Goal: Check status: Check status

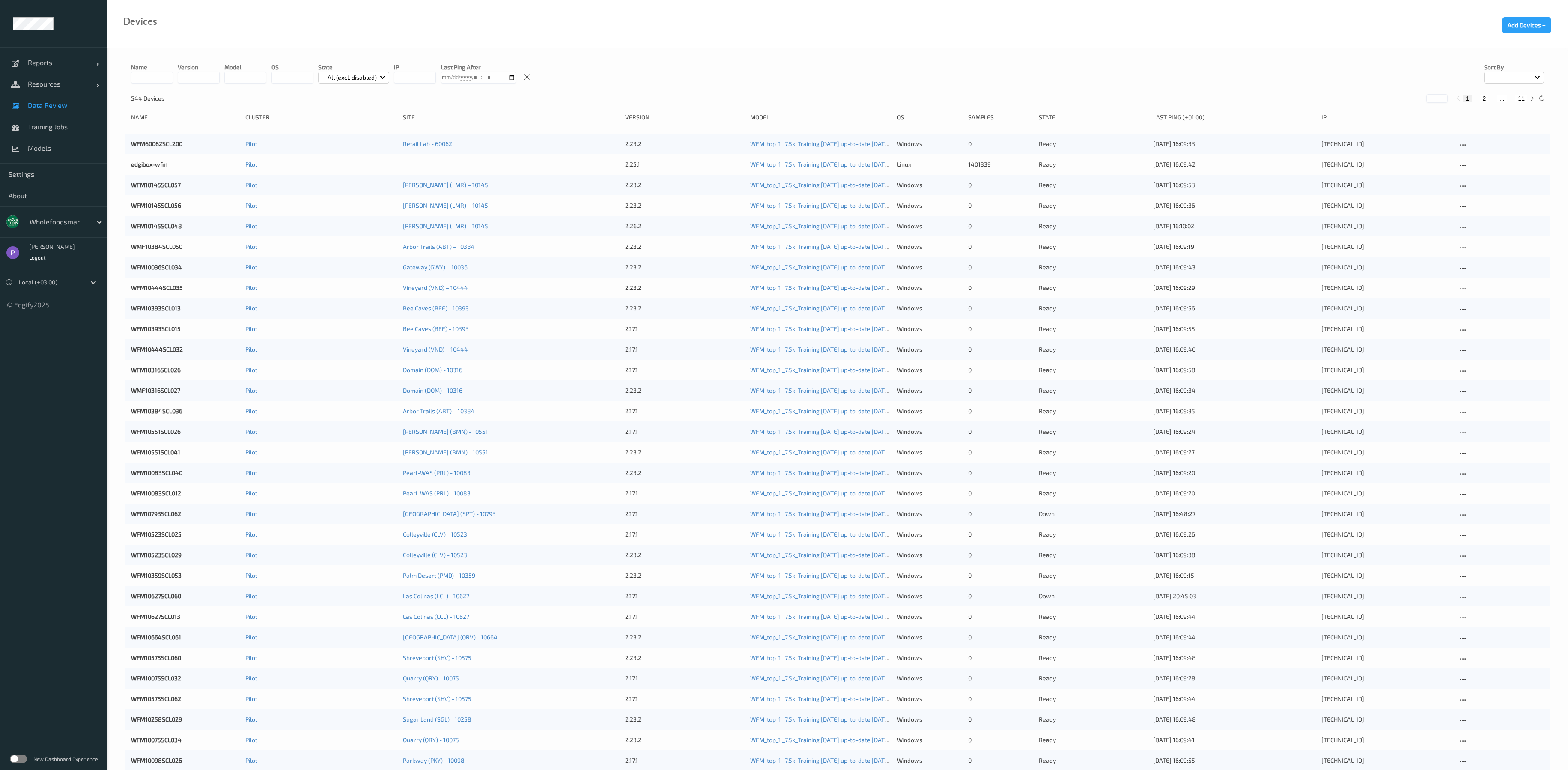
click at [60, 111] on link "Data Review" at bounding box center [53, 105] width 107 height 21
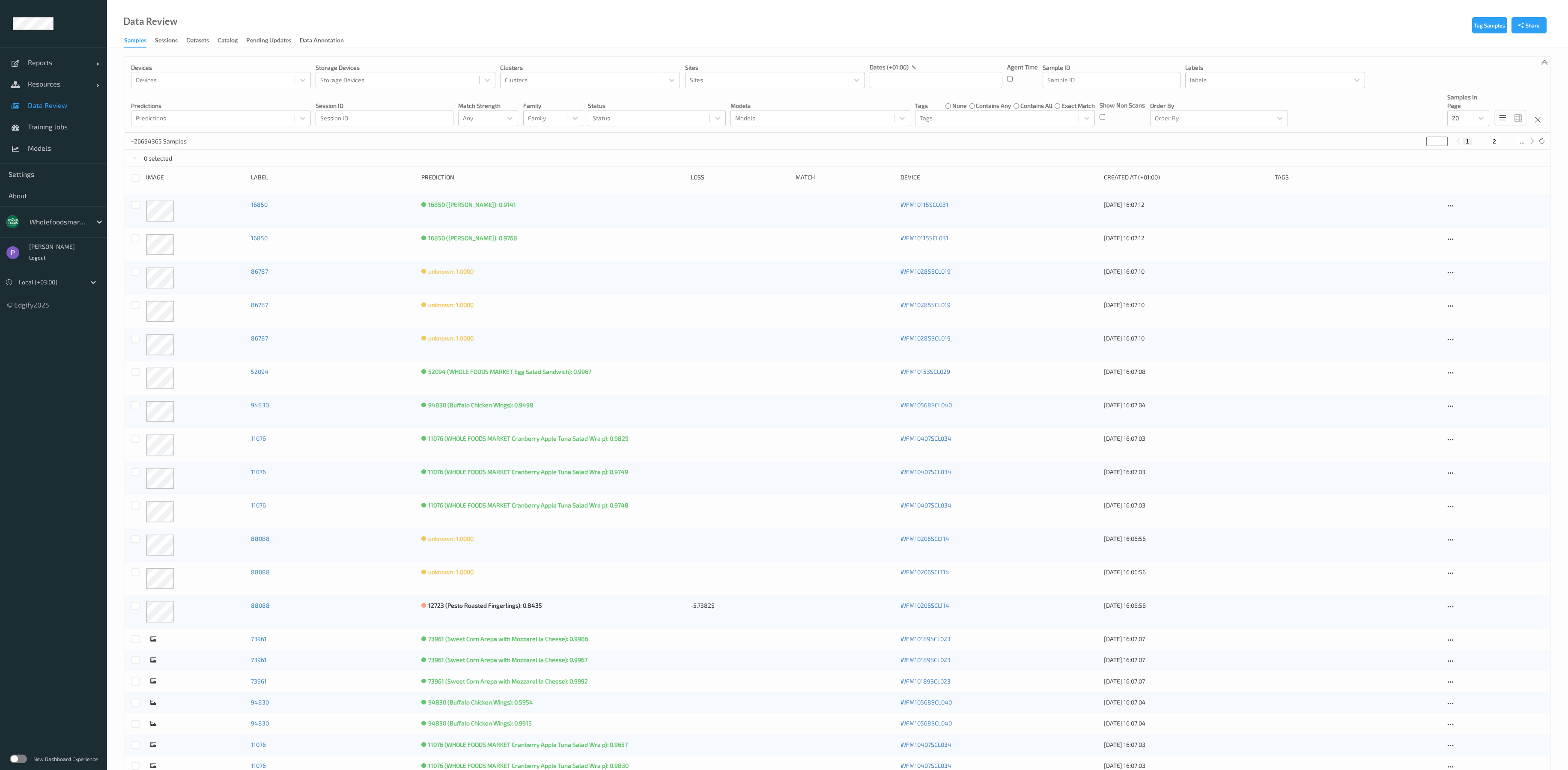
click at [23, 753] on div "New Dashboard Experience" at bounding box center [53, 758] width 107 height 22
click at [20, 759] on label at bounding box center [18, 758] width 17 height 9
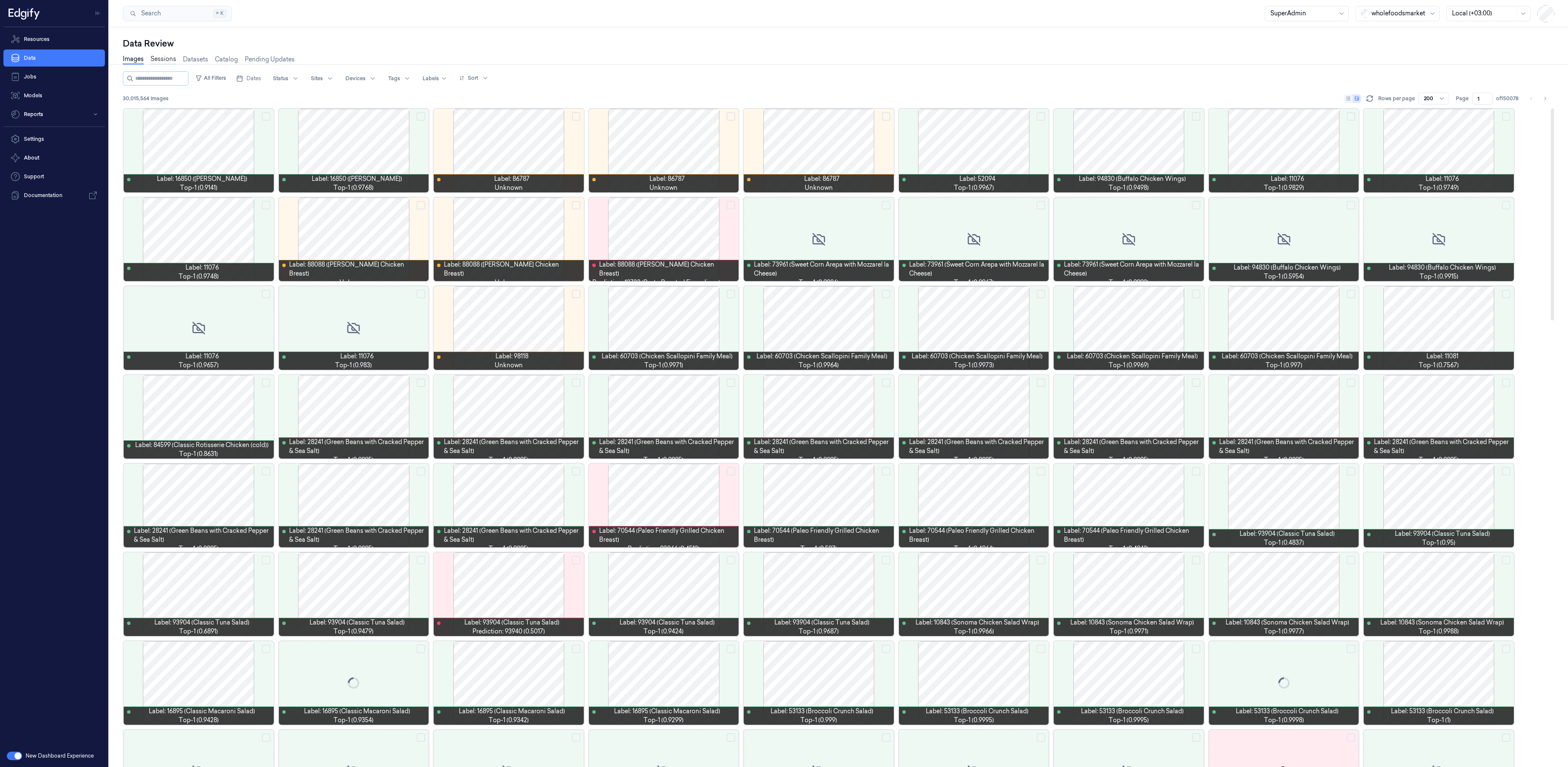
click at [166, 62] on link "Sessions" at bounding box center [163, 60] width 26 height 10
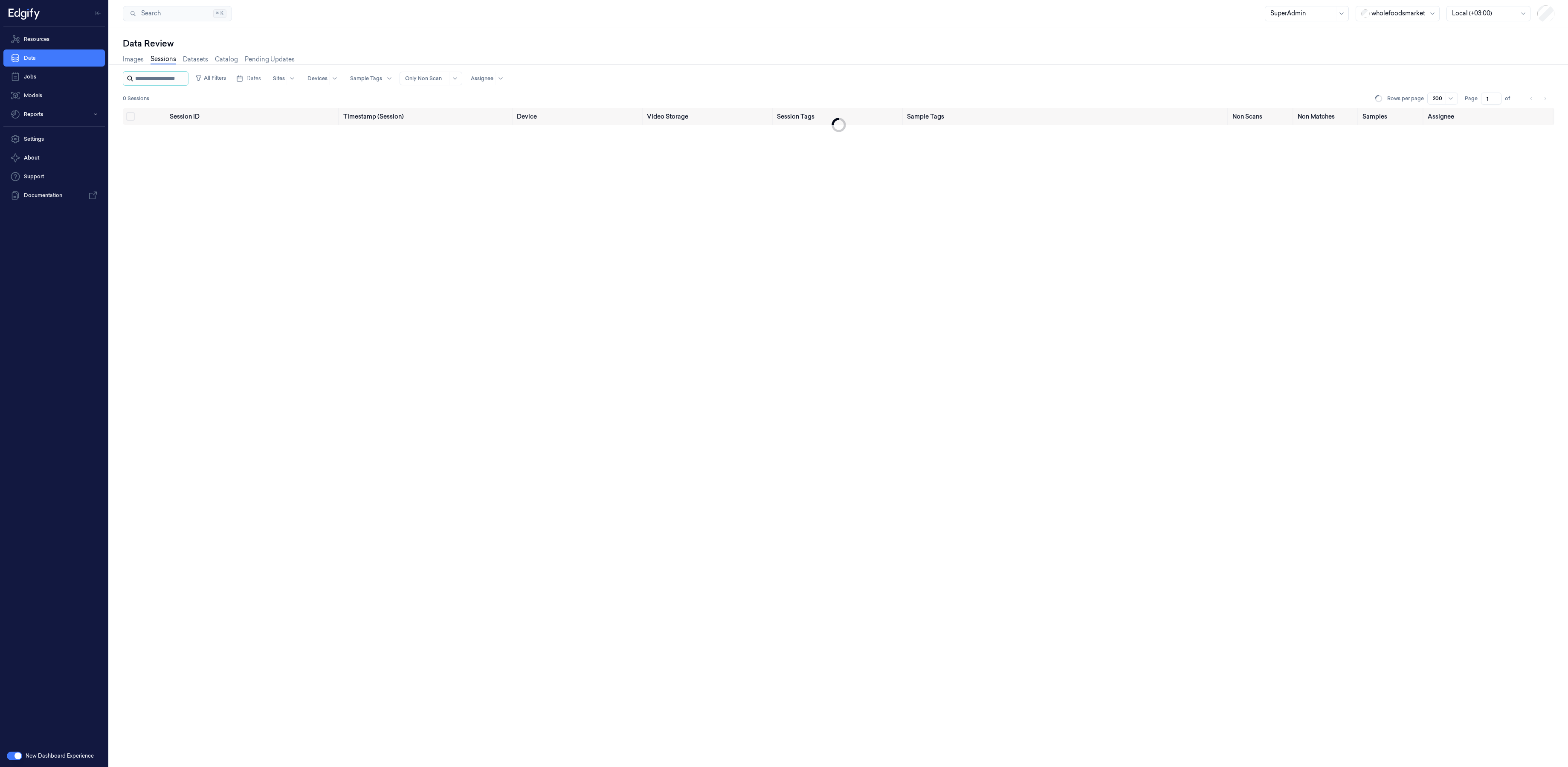
click at [167, 73] on input "string" at bounding box center [161, 79] width 51 height 13
type input "**********"
click at [1396, 16] on div at bounding box center [1398, 13] width 54 height 9
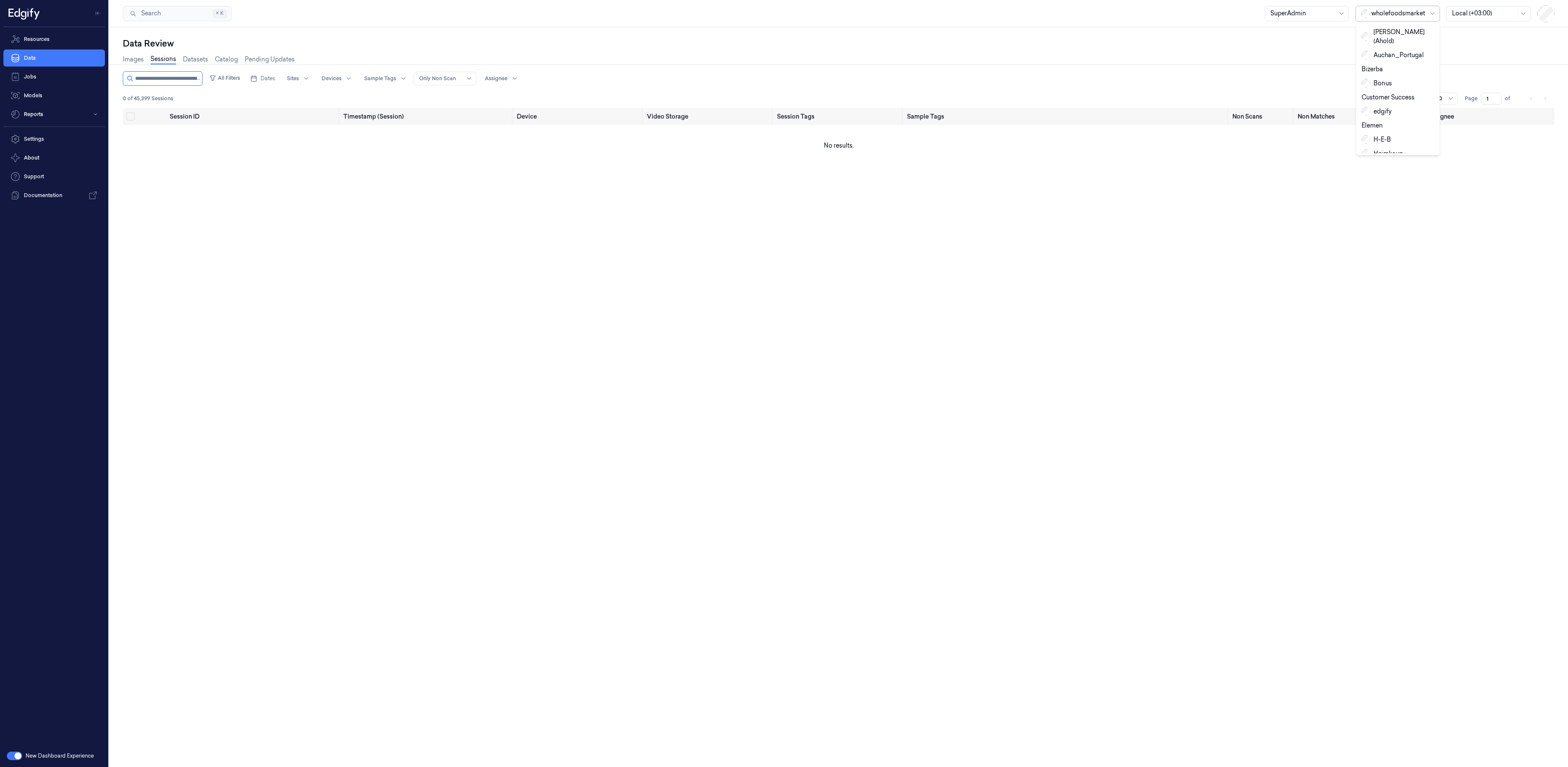
type input "wa"
click at [1393, 34] on div "waitrose" at bounding box center [1390, 32] width 37 height 9
click at [1353, 56] on div "Images Sessions Datasets Catalog Pending Updates" at bounding box center [839, 60] width 1432 height 22
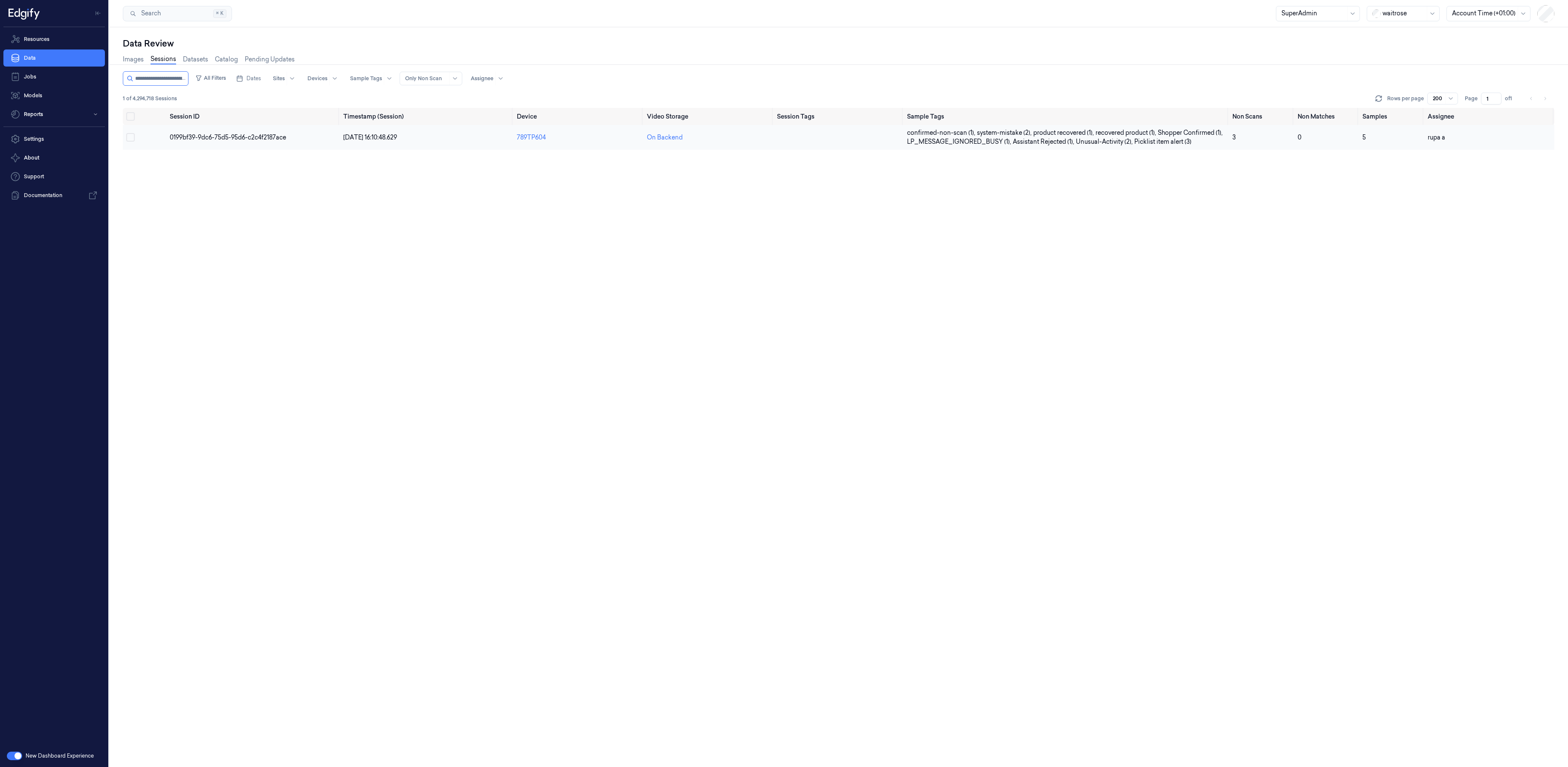
click at [242, 135] on span "0199bf39-9dc6-75d5-95d6-c2c4f2187ace" at bounding box center [228, 137] width 116 height 8
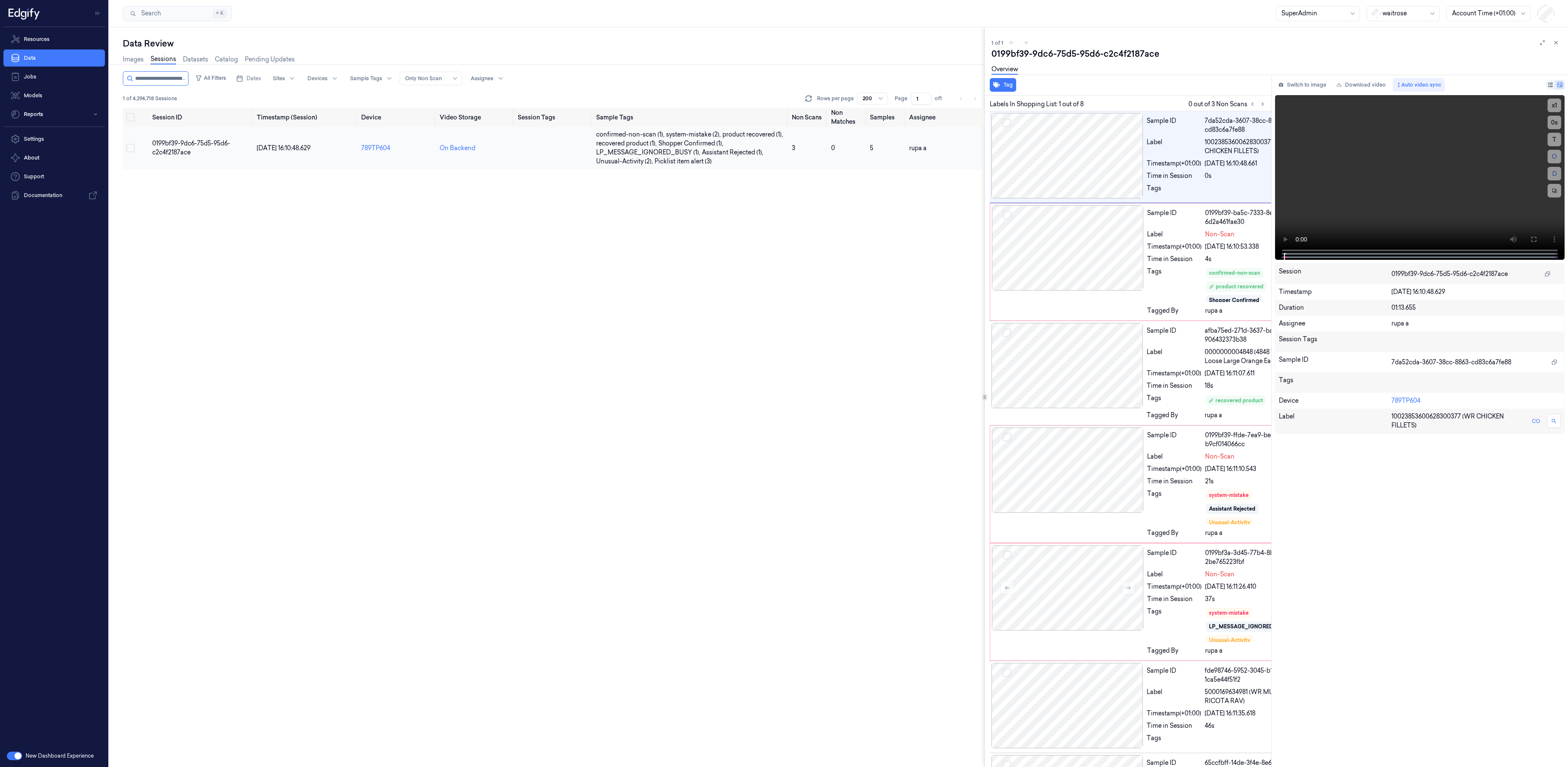
scroll to position [0, 13]
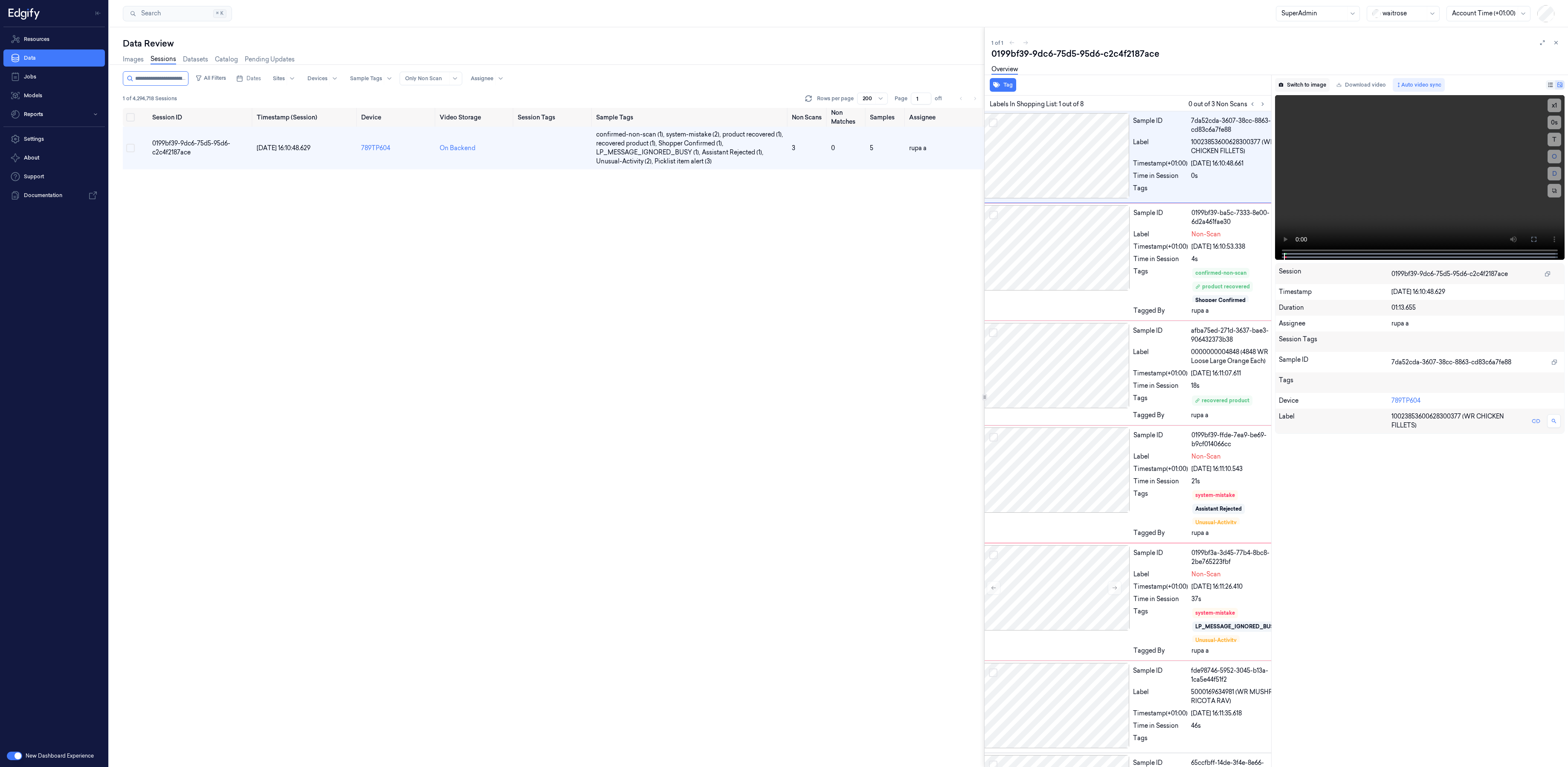
click at [1304, 85] on button "Switch to image" at bounding box center [1303, 85] width 55 height 13
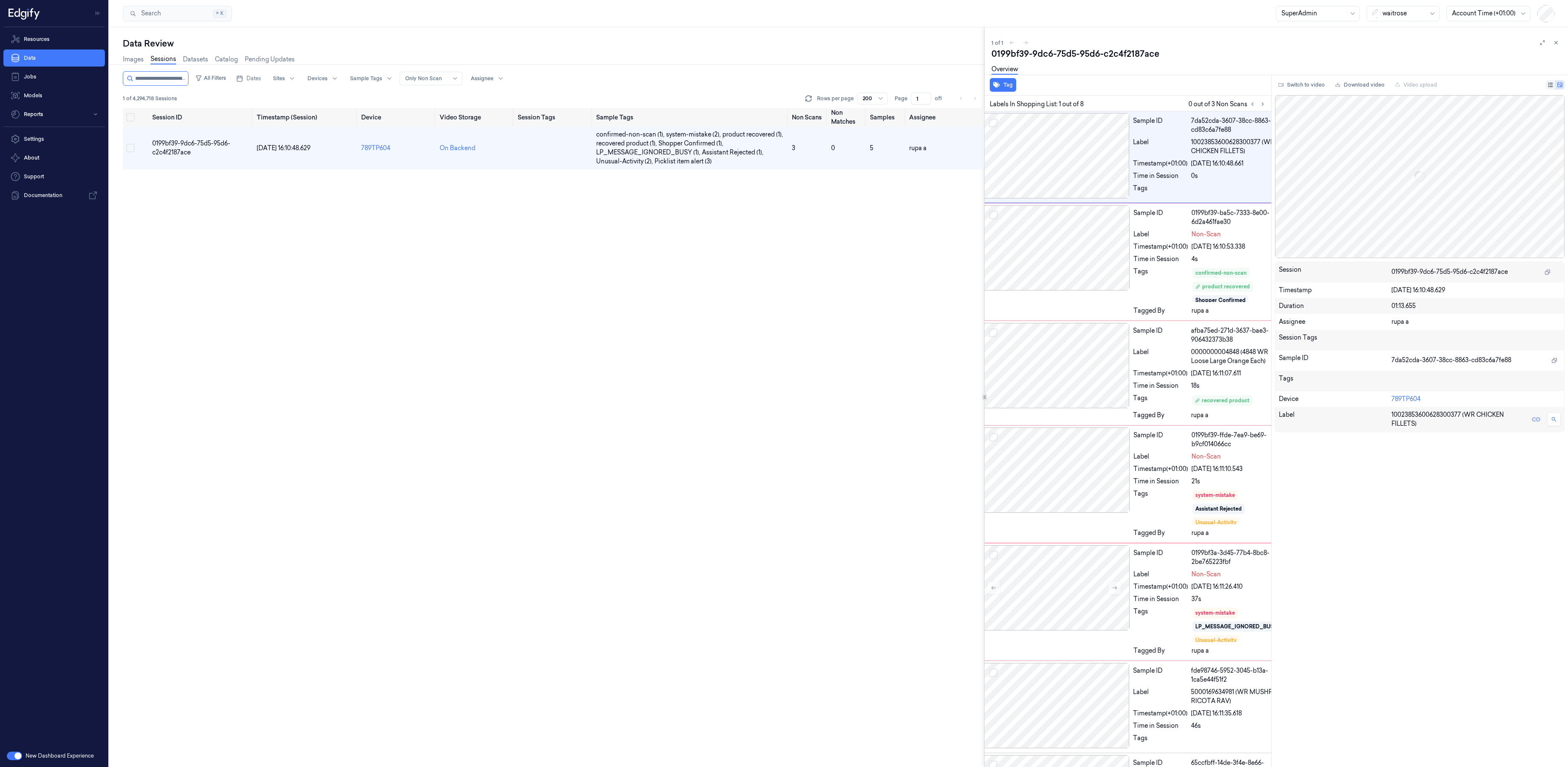
click at [1304, 85] on button "Switch to video" at bounding box center [1302, 85] width 54 height 13
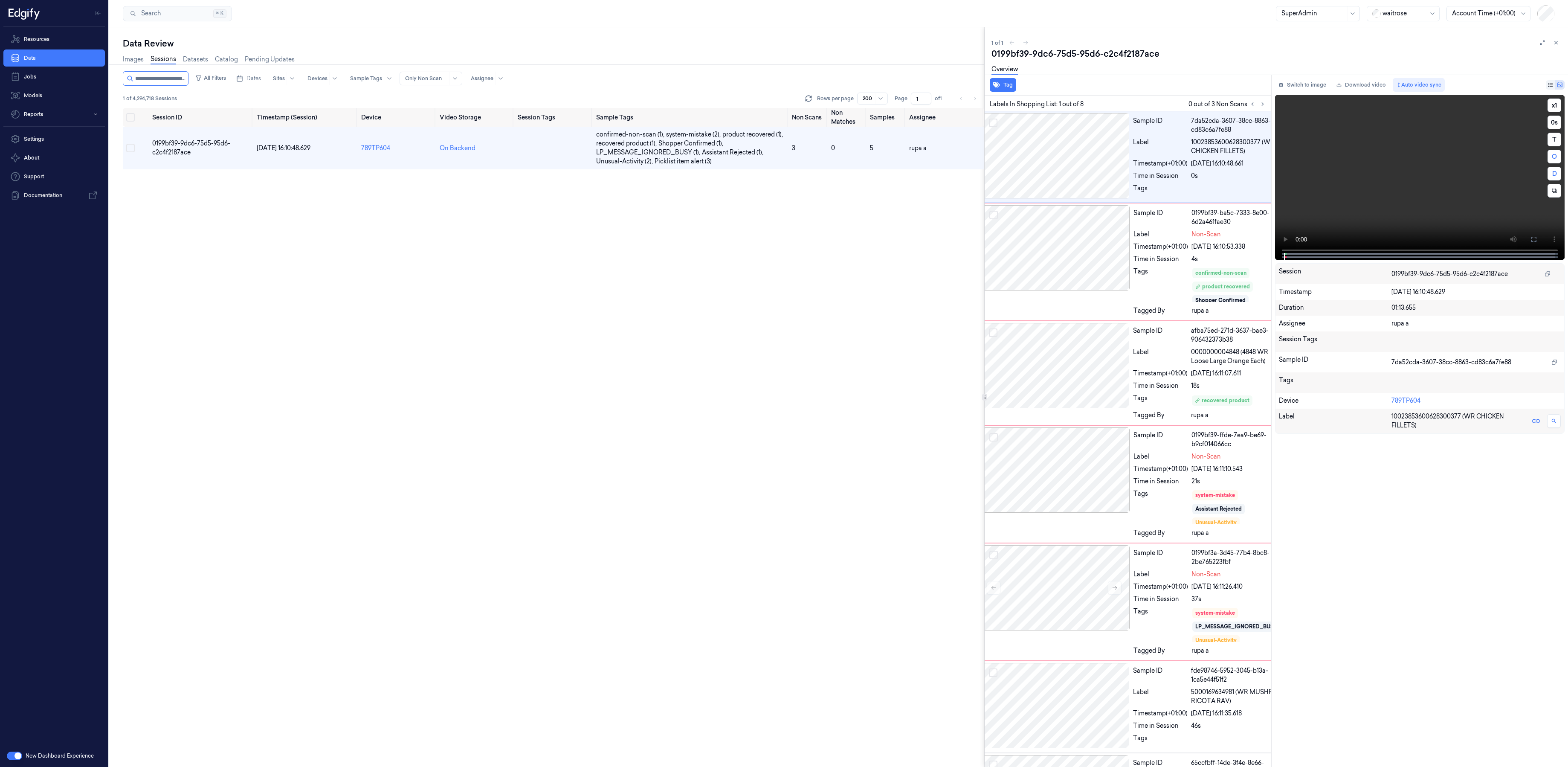
click at [1329, 217] on video at bounding box center [1420, 177] width 290 height 164
click at [1311, 214] on video at bounding box center [1420, 177] width 290 height 164
click at [1310, 212] on video at bounding box center [1420, 177] width 290 height 164
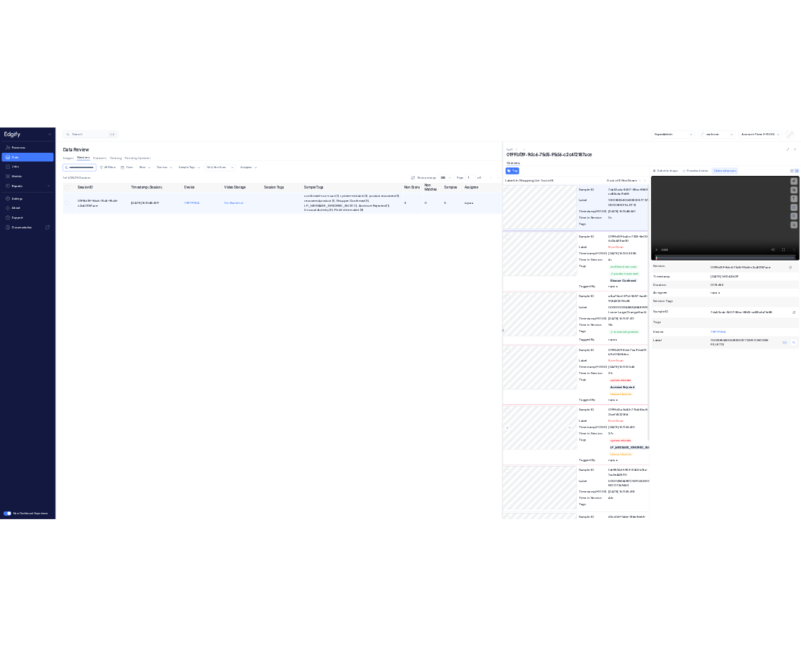
scroll to position [0, 0]
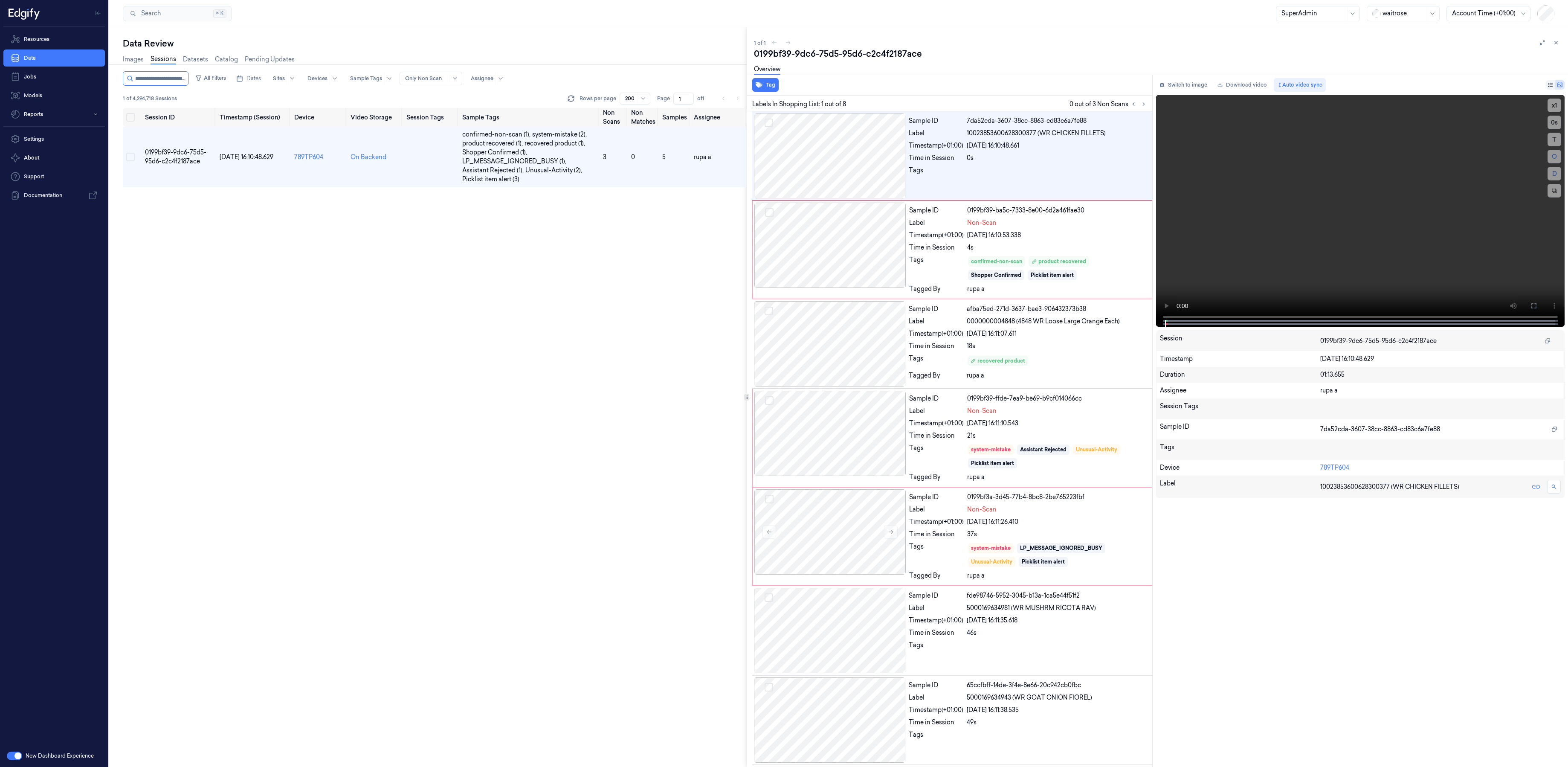
click at [749, 383] on div "Data Review Images Sessions Datasets Catalog Pending Updates All Filters Dates …" at bounding box center [838, 397] width 1459 height 740
click at [1546, 42] on button at bounding box center [1542, 43] width 10 height 10
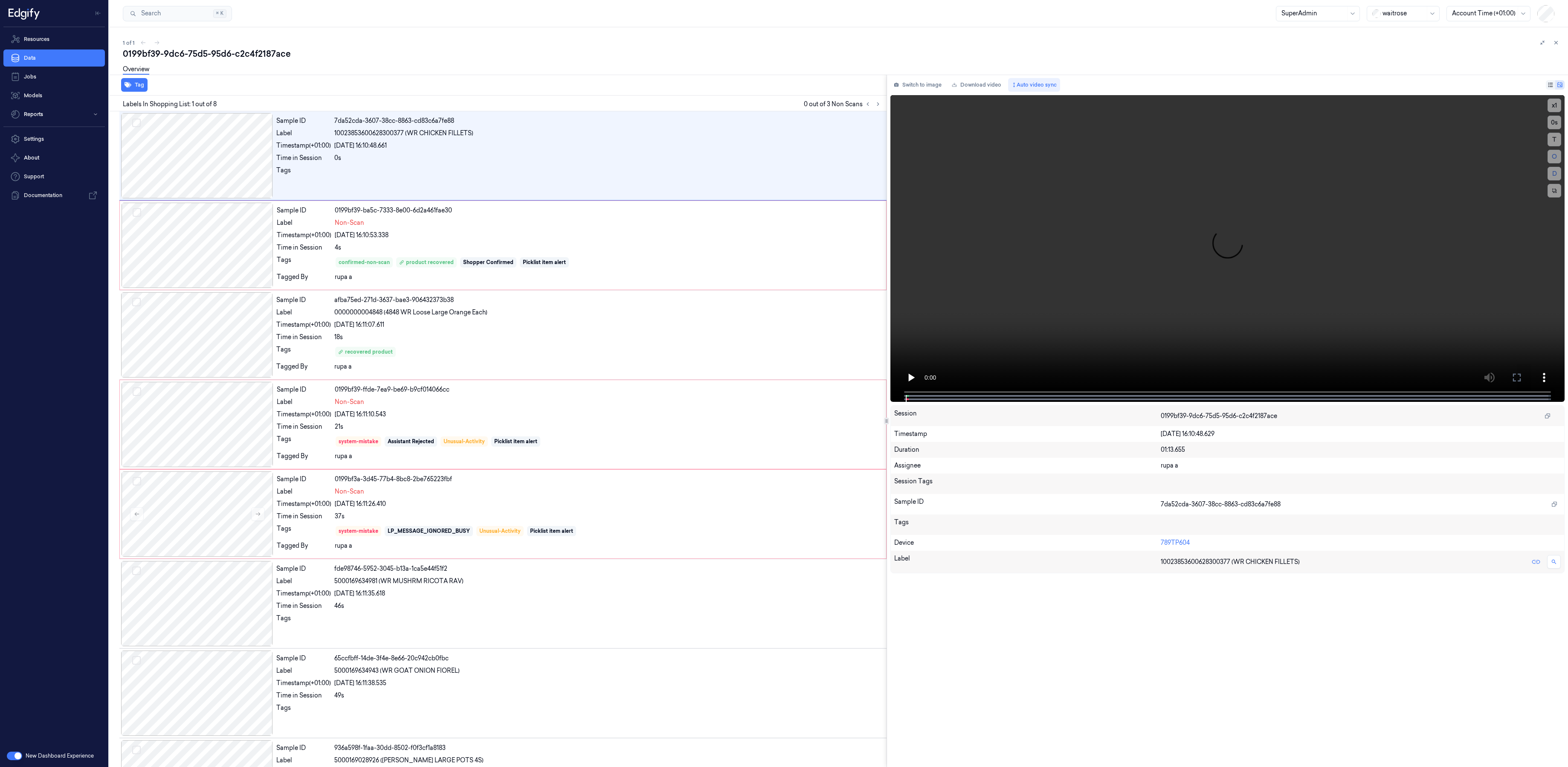
click at [886, 432] on div at bounding box center [886, 421] width 1 height 692
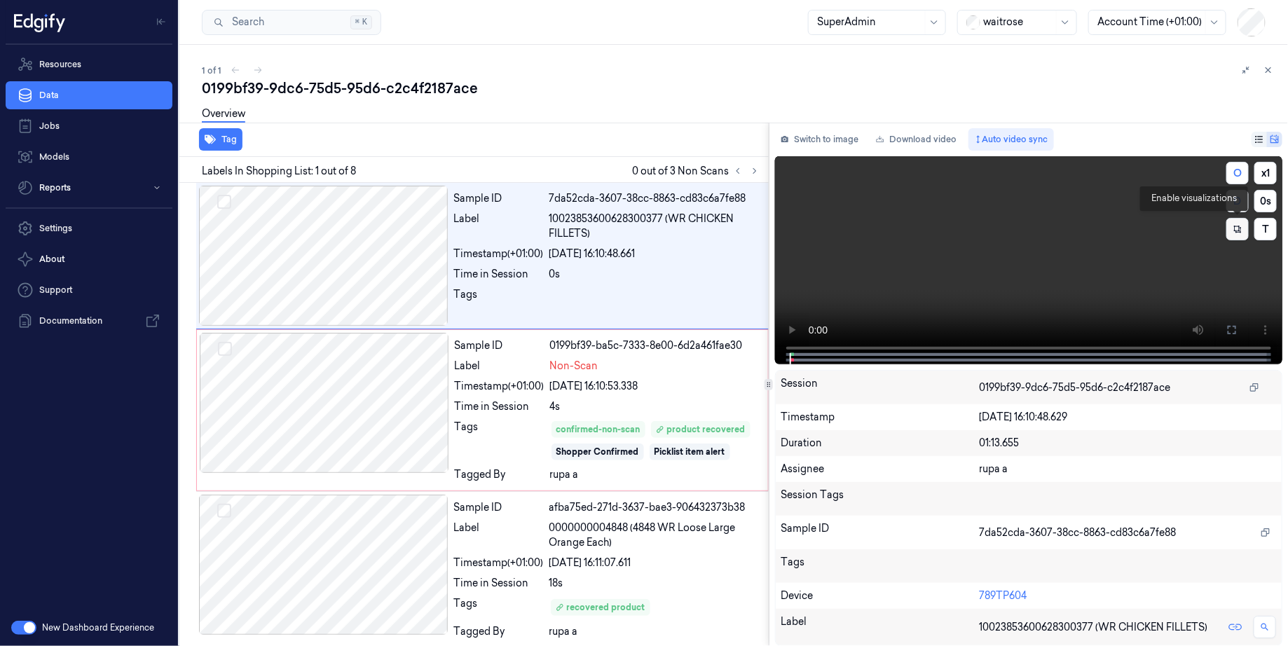
click at [1234, 230] on icon at bounding box center [1237, 229] width 10 height 10
click at [1234, 230] on icon at bounding box center [1237, 229] width 21 height 21
click at [1113, 244] on video at bounding box center [1028, 259] width 507 height 207
click at [1060, 243] on video at bounding box center [1028, 259] width 507 height 207
click at [1233, 230] on icon at bounding box center [1237, 229] width 10 height 10
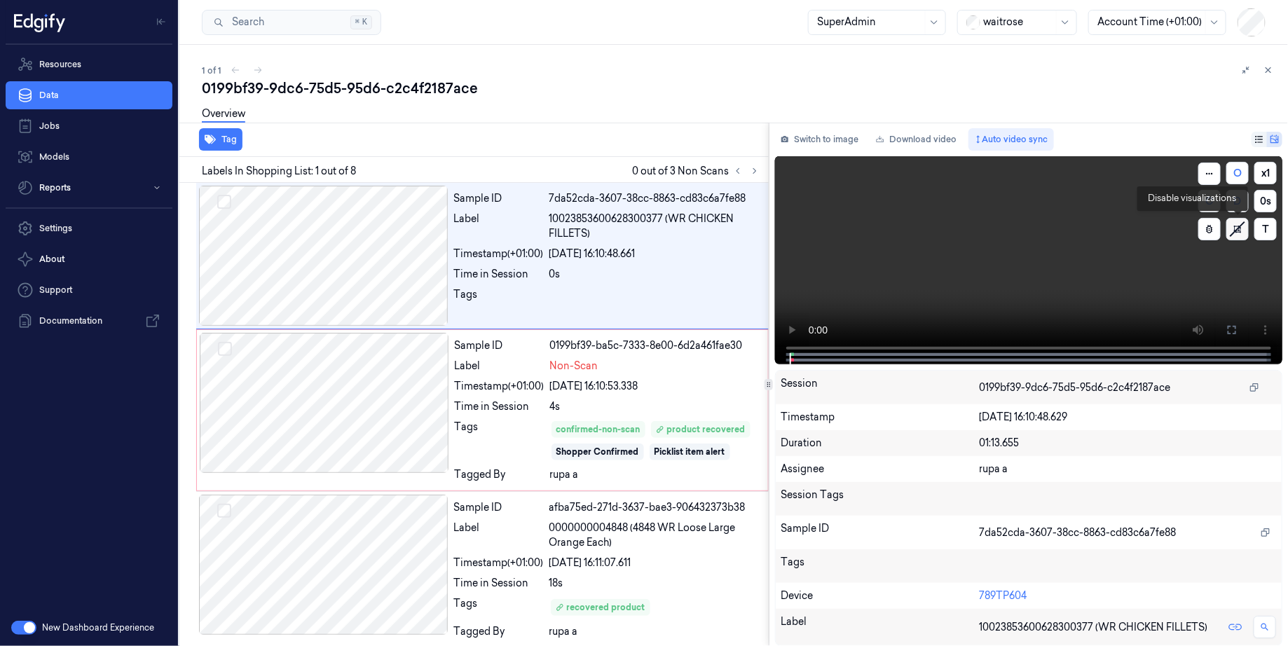
click at [1233, 230] on icon at bounding box center [1237, 229] width 21 height 21
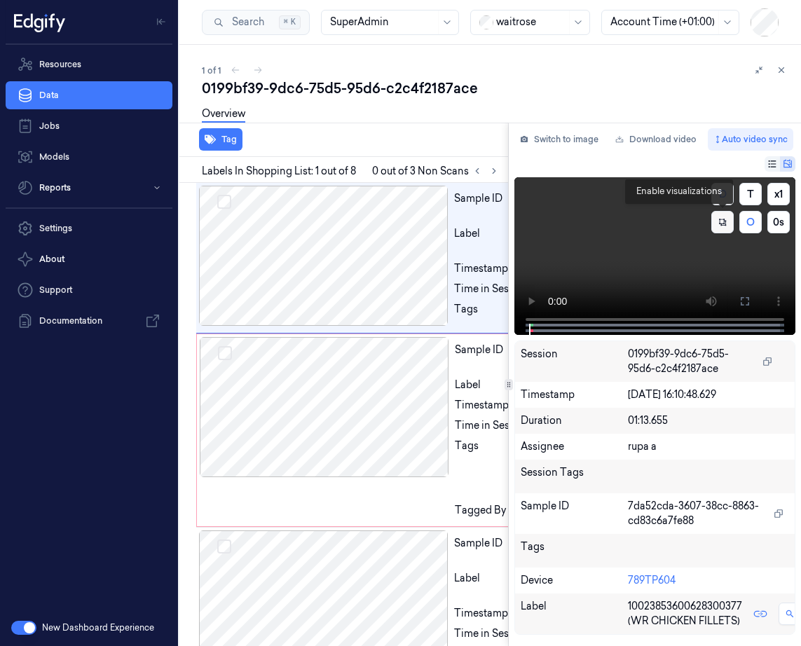
click at [721, 223] on icon at bounding box center [722, 222] width 7 height 7
click at [721, 223] on icon at bounding box center [722, 221] width 15 height 15
